Goal: Transaction & Acquisition: Purchase product/service

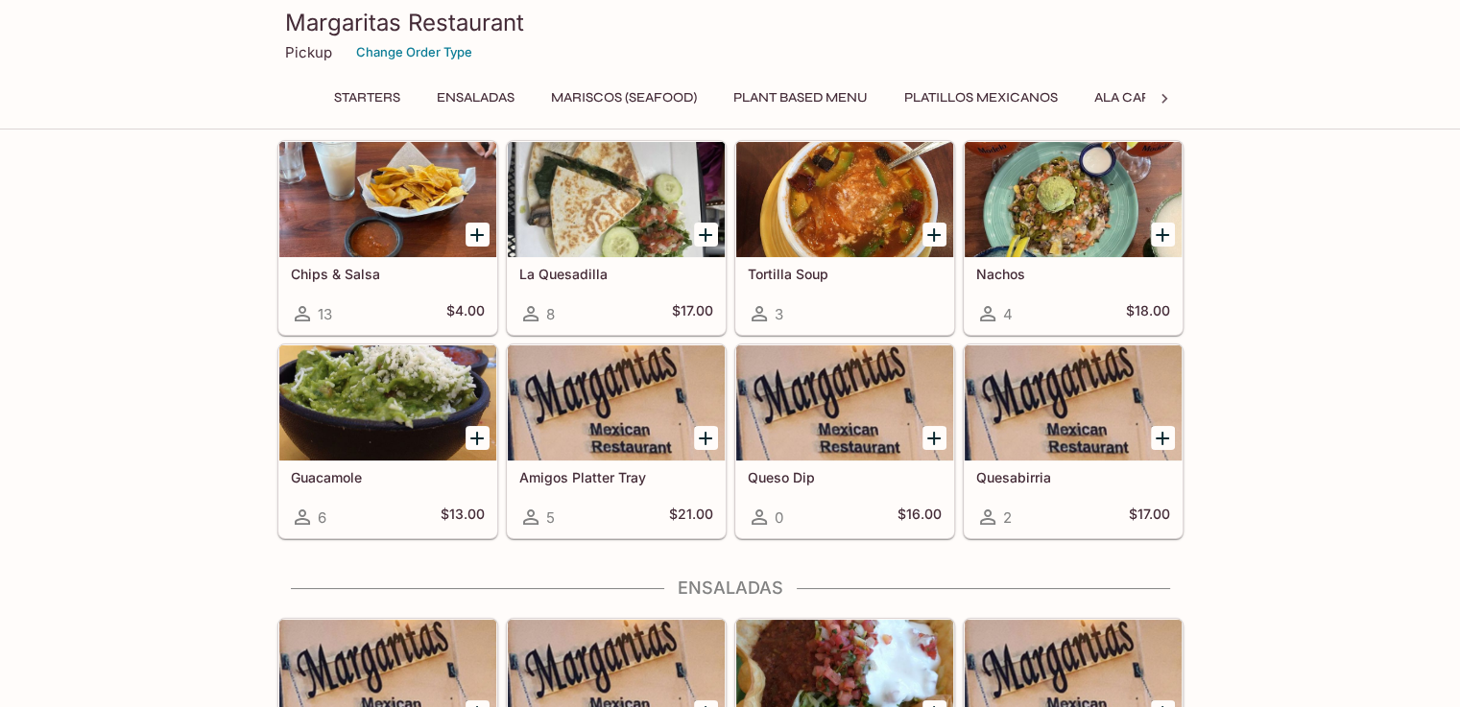
scroll to position [480, 0]
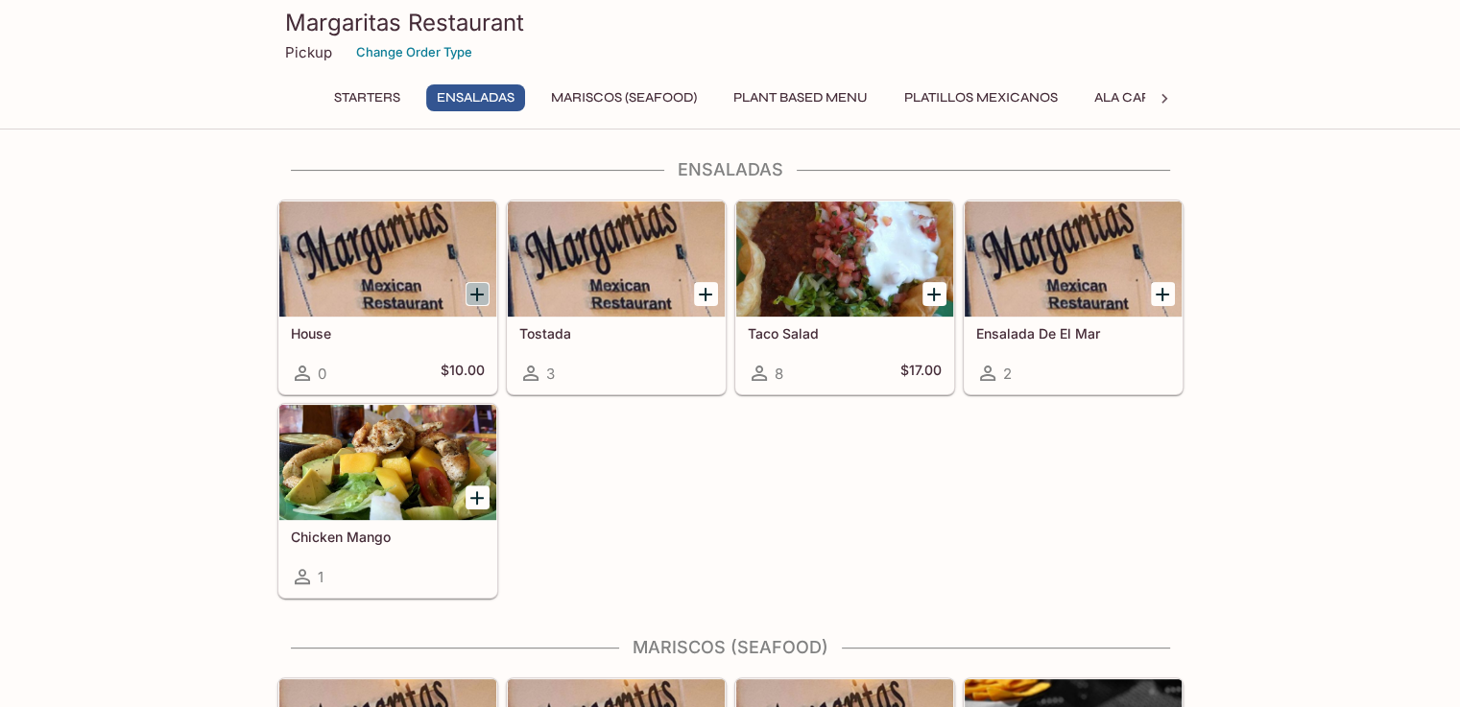
click at [476, 303] on icon "Add House" at bounding box center [476, 294] width 23 height 23
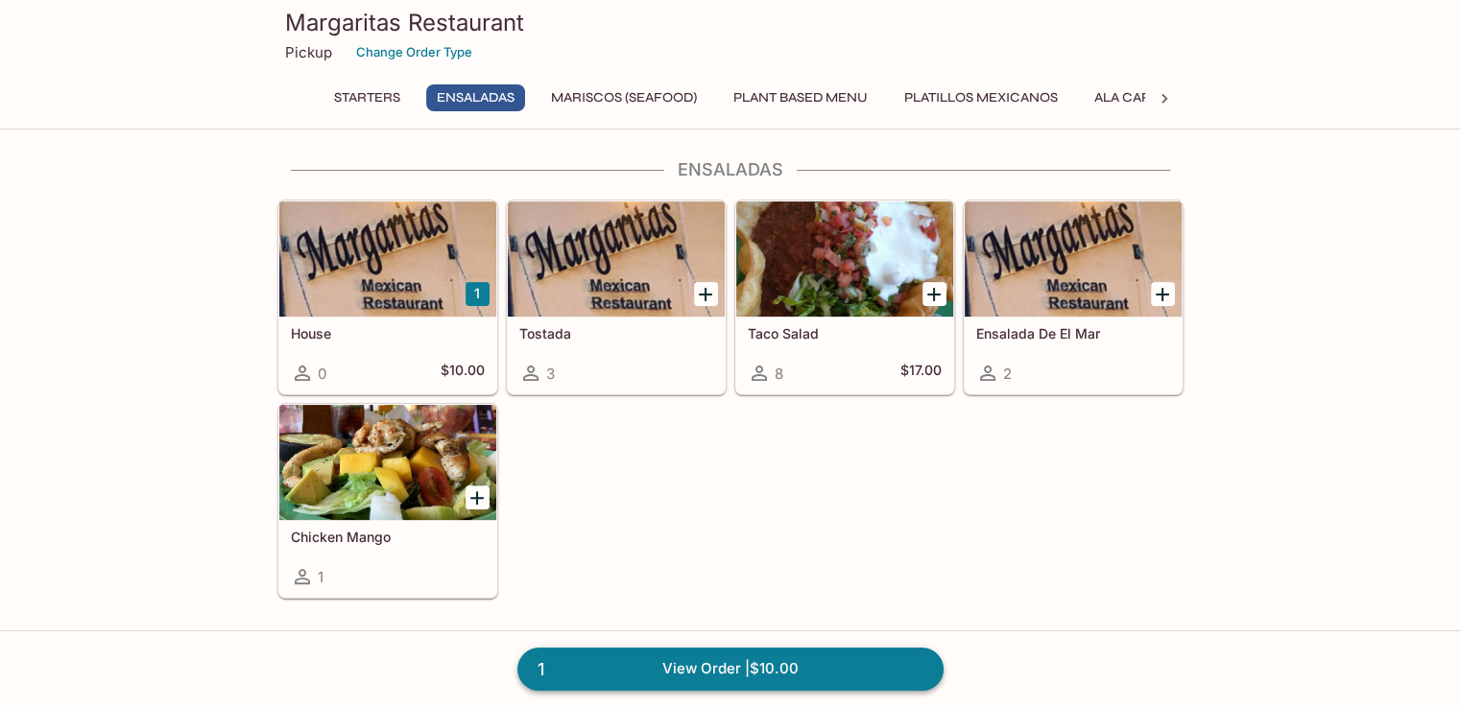
click at [756, 662] on link "1 View Order | $10.00" at bounding box center [730, 669] width 426 height 42
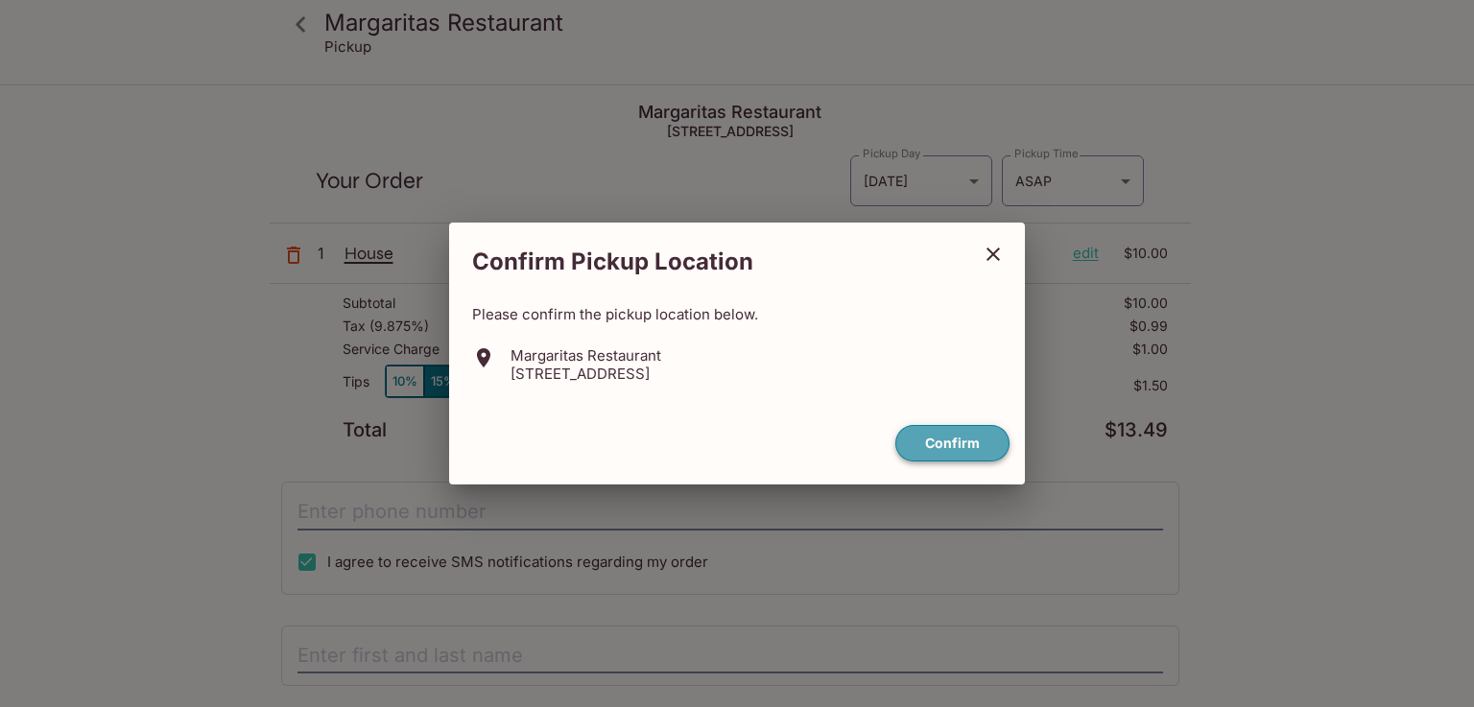
click at [983, 457] on button "Confirm" at bounding box center [952, 443] width 114 height 37
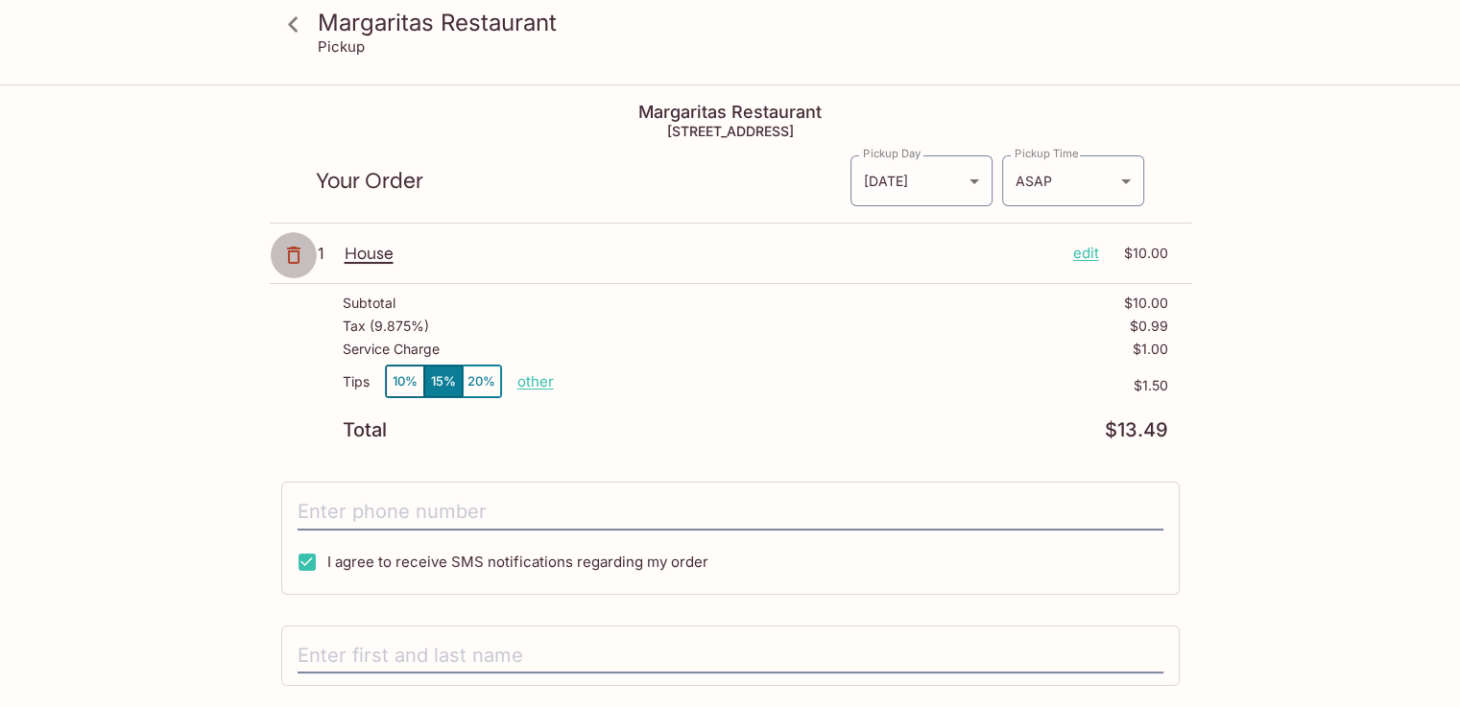
click at [296, 258] on icon "button" at bounding box center [293, 255] width 23 height 23
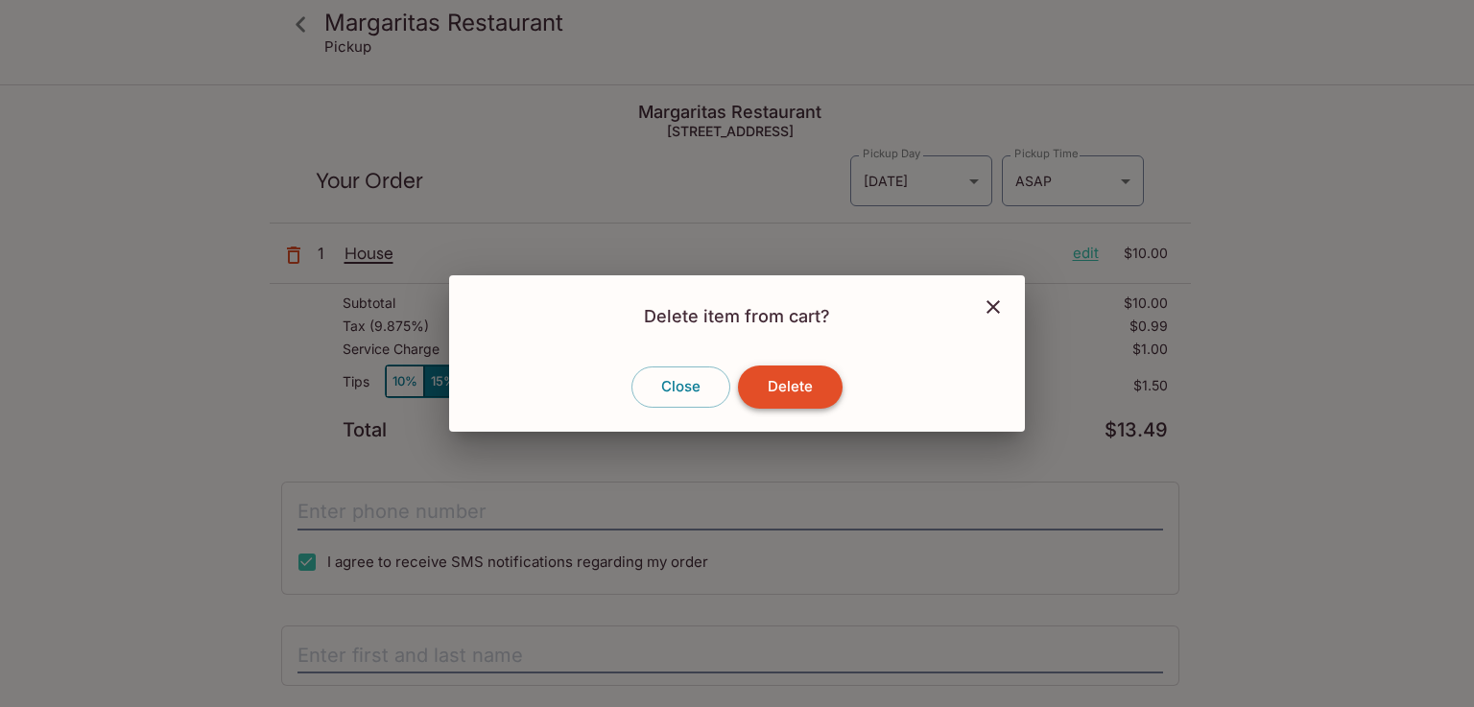
click at [817, 390] on button "Delete" at bounding box center [790, 387] width 105 height 42
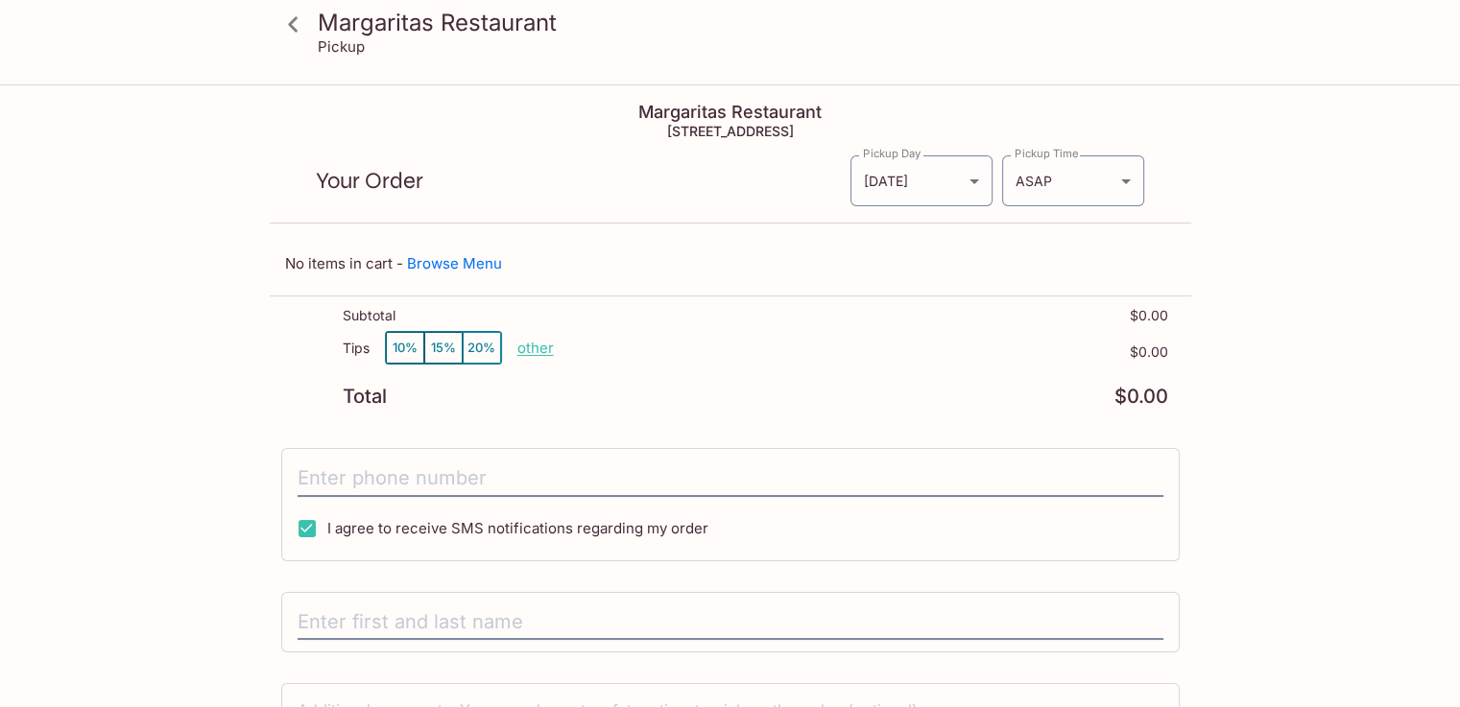
click at [317, 17] on div at bounding box center [294, 24] width 48 height 48
click at [308, 19] on icon at bounding box center [293, 25] width 34 height 34
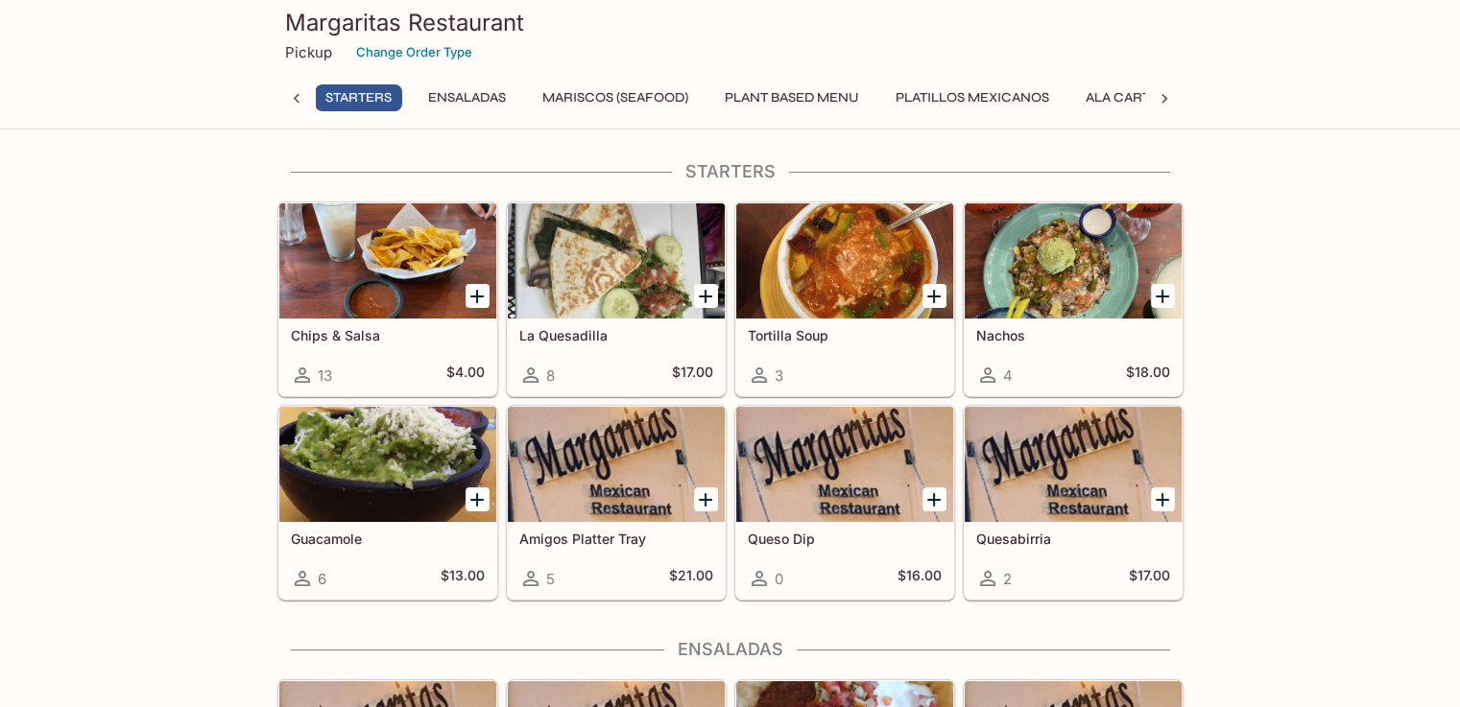
scroll to position [0, 8]
drag, startPoint x: 191, startPoint y: 513, endPoint x: 95, endPoint y: 368, distance: 173.8
